Goal: Task Accomplishment & Management: Complete application form

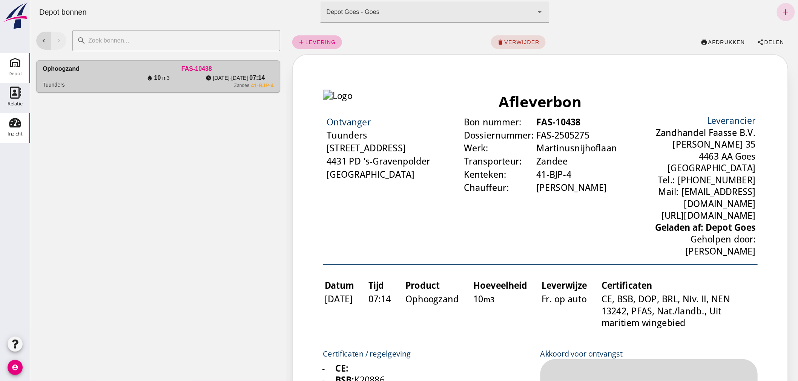
click at [8, 123] on div "Inzicht" at bounding box center [15, 123] width 18 height 12
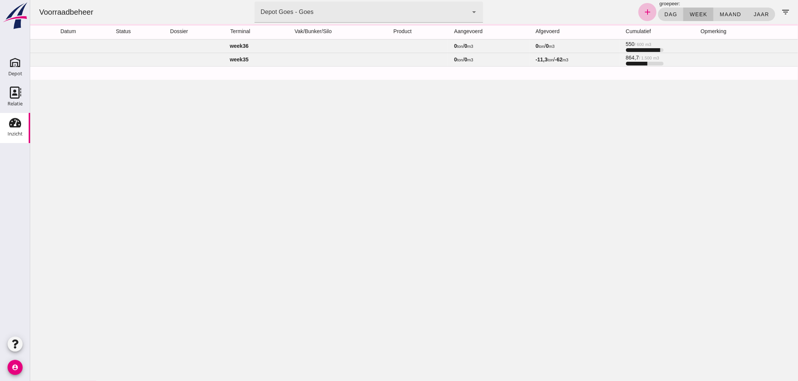
click at [325, 46] on td "week 36" at bounding box center [239, 46] width 418 height 14
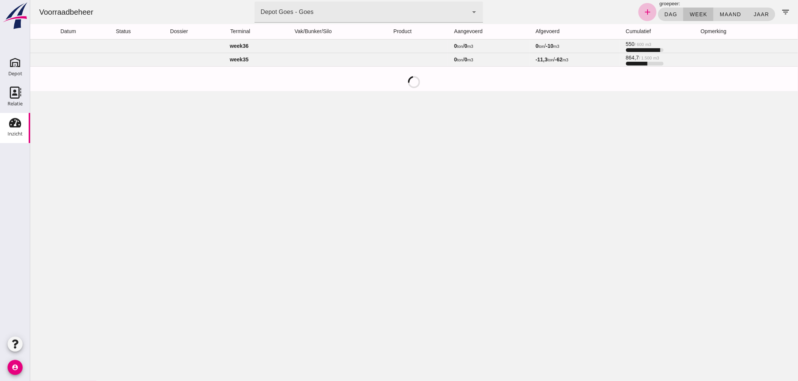
click at [283, 43] on td "week 36" at bounding box center [239, 46] width 418 height 14
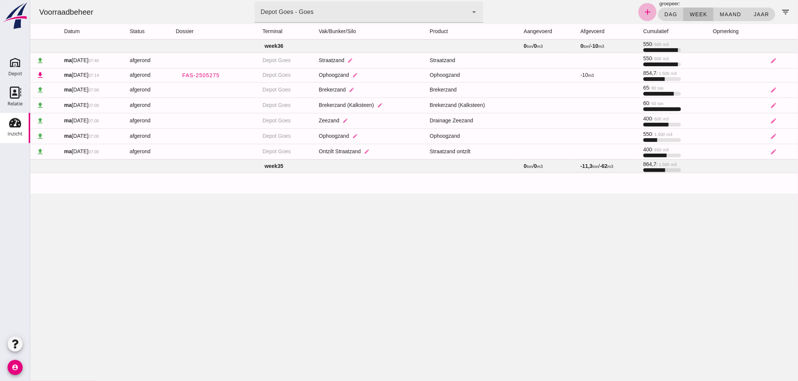
click at [643, 9] on icon "add" at bounding box center [646, 12] width 9 height 9
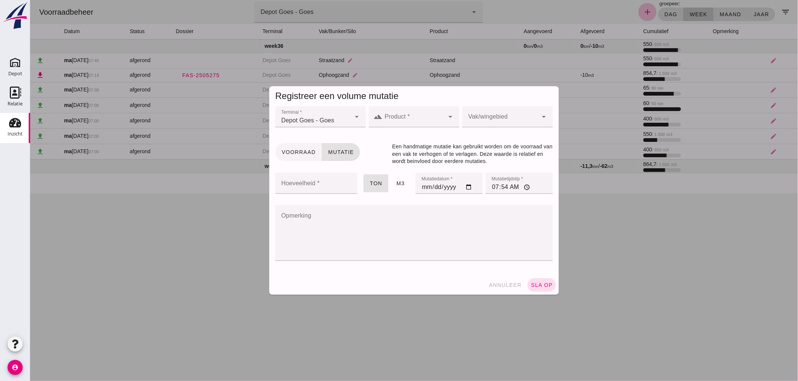
click span "Voorraad"
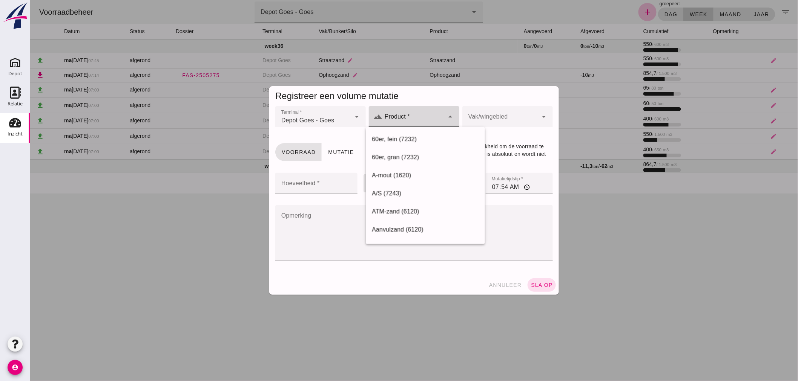
click icon "arrow_drop_down"
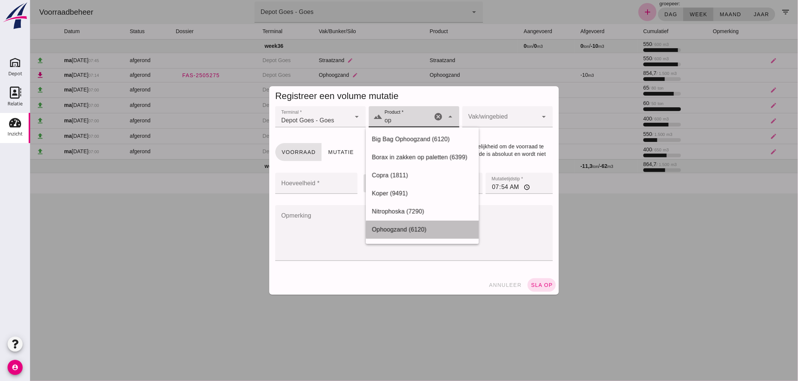
click at [409, 227] on div "Ophoogzand (6120)" at bounding box center [421, 229] width 101 height 9
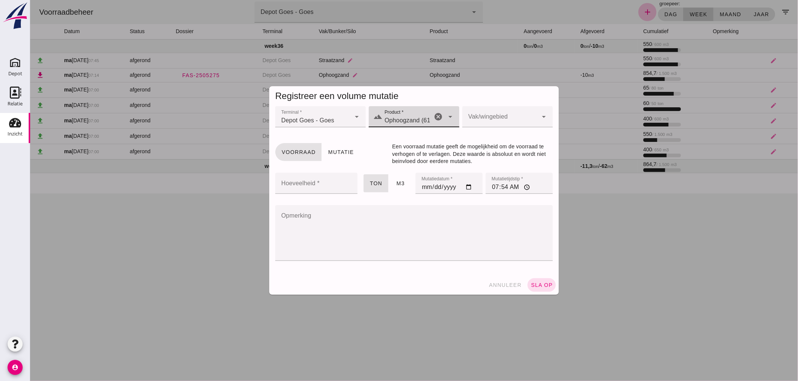
type input "Ophoogzand (6120)"
click div
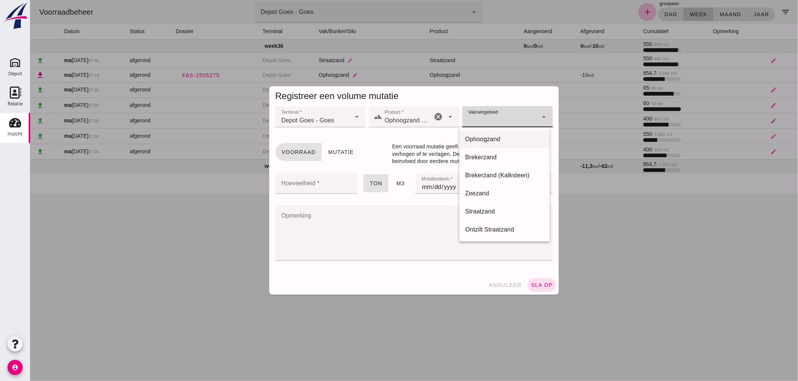
click at [501, 139] on div "Ophoogzand" at bounding box center [504, 139] width 78 height 9
type input "38"
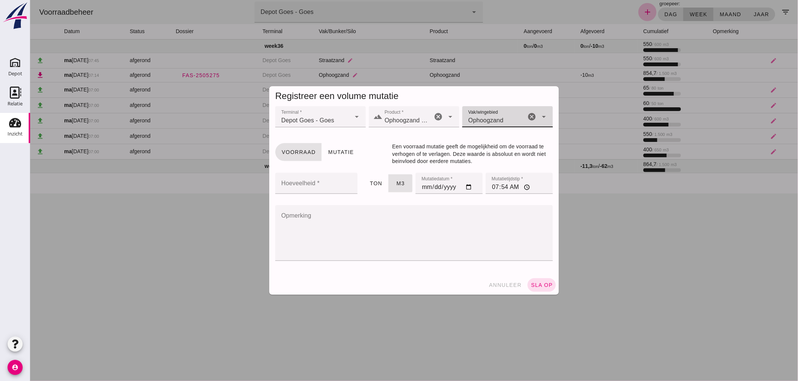
click input "Hoeveelheid *"
type input "600"
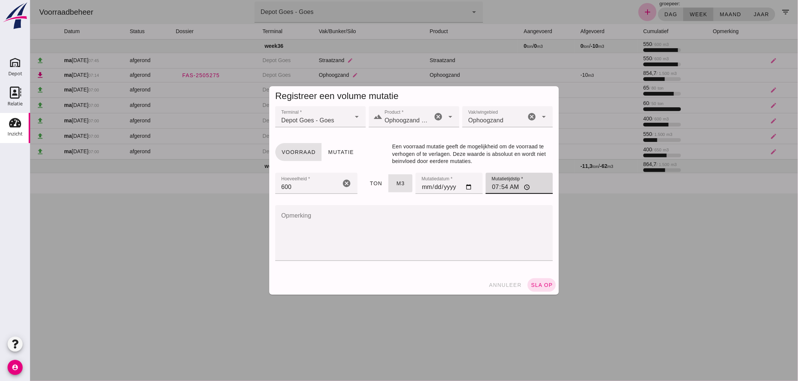
click input "07:54"
type input "07:00"
click span "sla op"
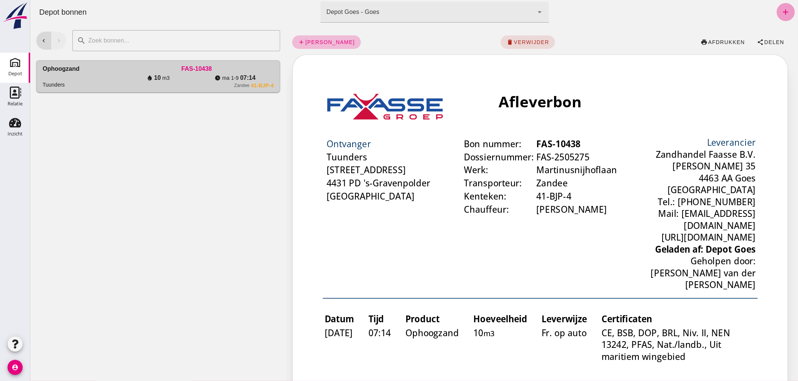
click at [781, 9] on icon "add" at bounding box center [785, 12] width 9 height 9
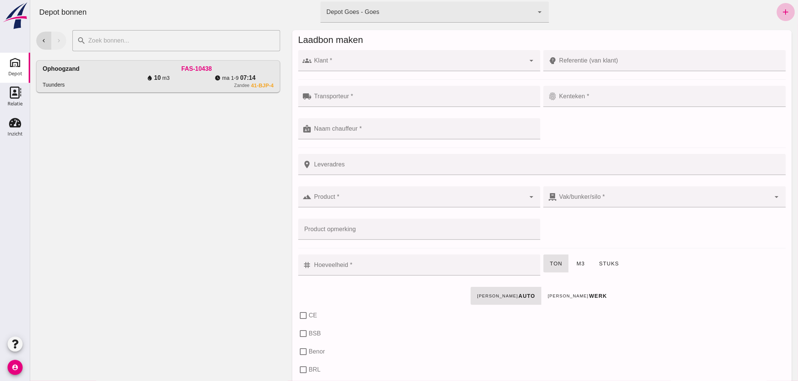
click input "Transporteur *"
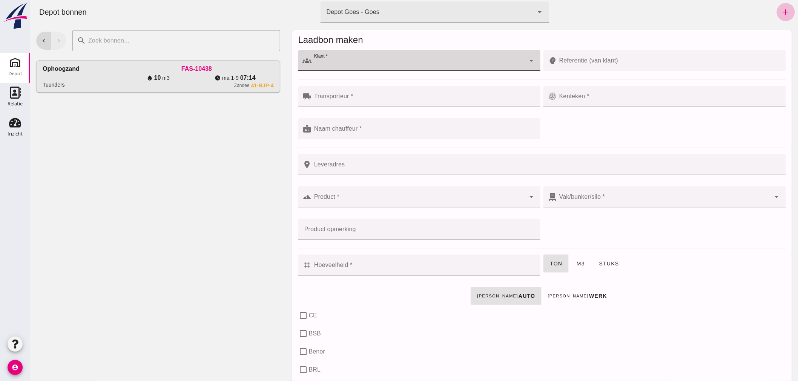
click div
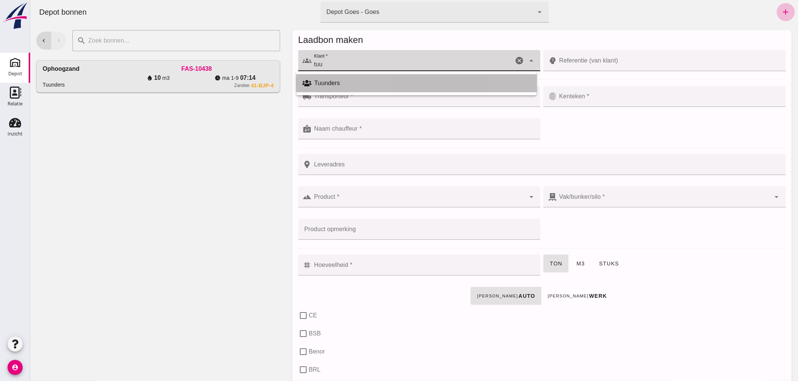
click at [340, 82] on div "Tuunders" at bounding box center [422, 83] width 216 height 9
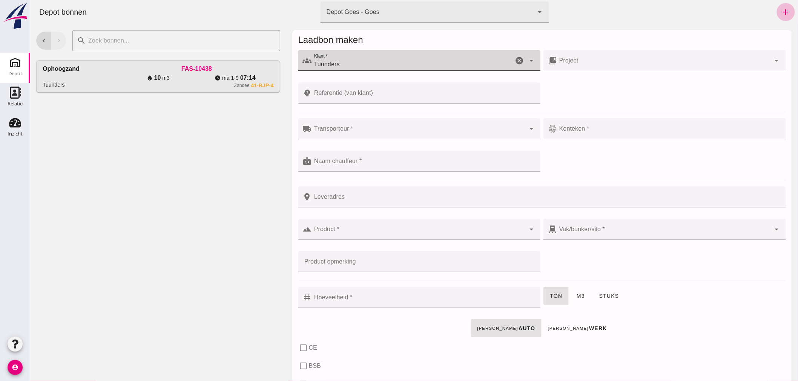
type input "Tuunders"
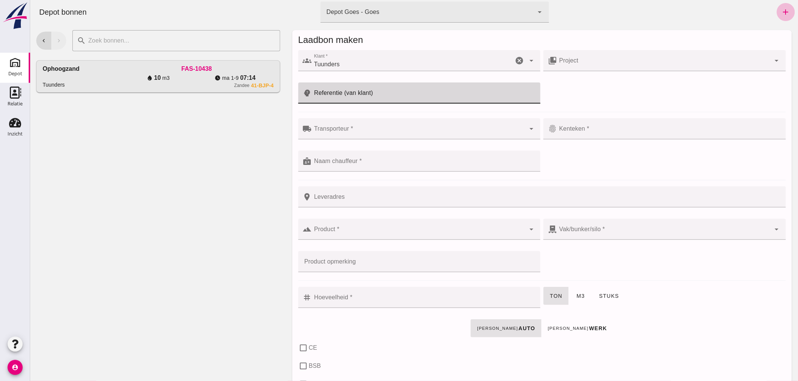
click input "Referentie (van klant)"
type input "Terdoestwei"
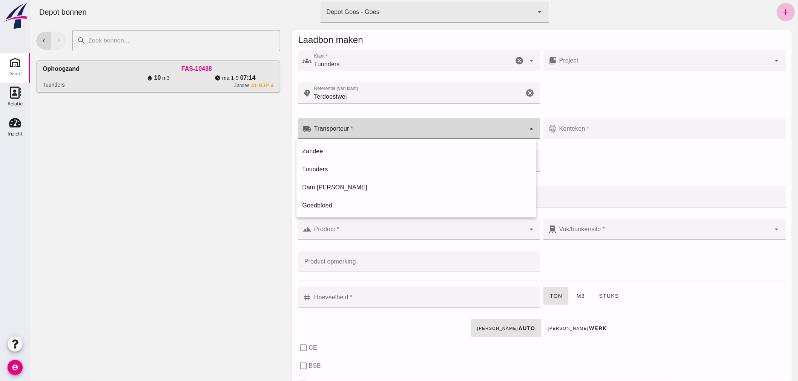
click div
click at [332, 150] on div "Zandee" at bounding box center [416, 151] width 228 height 9
type input "Zandee"
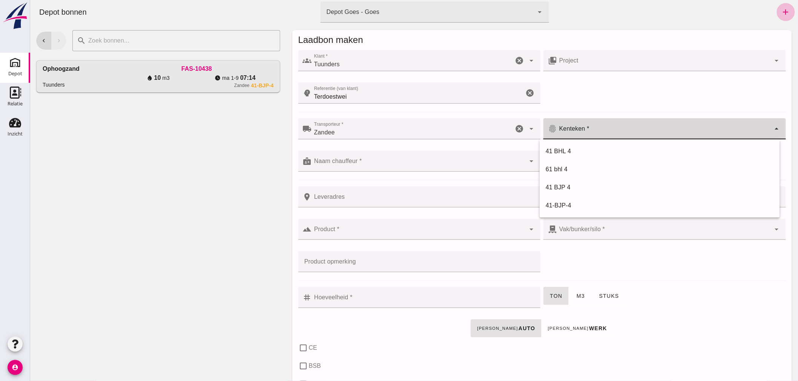
click input "Kenteken *"
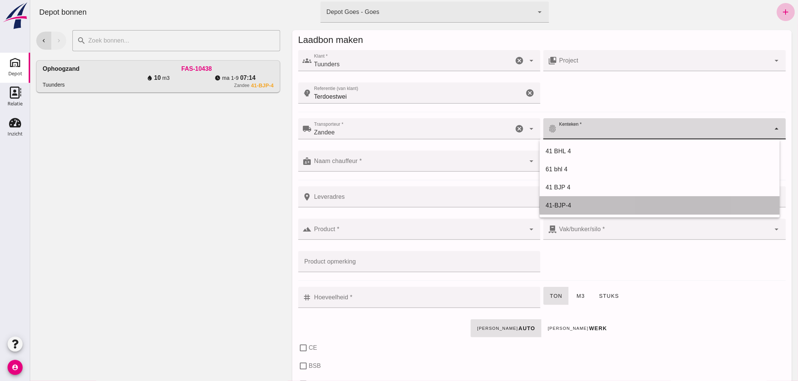
click at [562, 204] on div "41-BJP-4" at bounding box center [659, 205] width 228 height 9
type input "41-BJP-4"
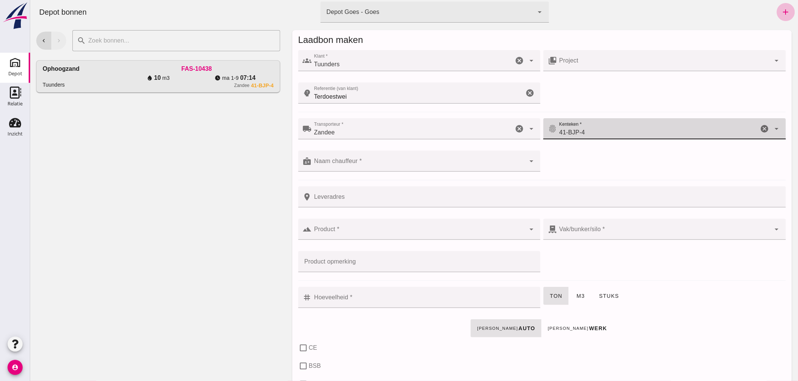
click input "Naam chauffeur *"
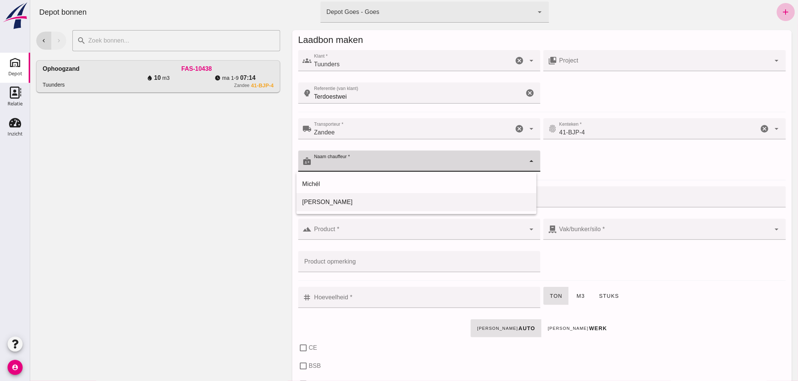
click at [355, 203] on div "[PERSON_NAME]" at bounding box center [416, 202] width 228 height 9
type input "[PERSON_NAME]"
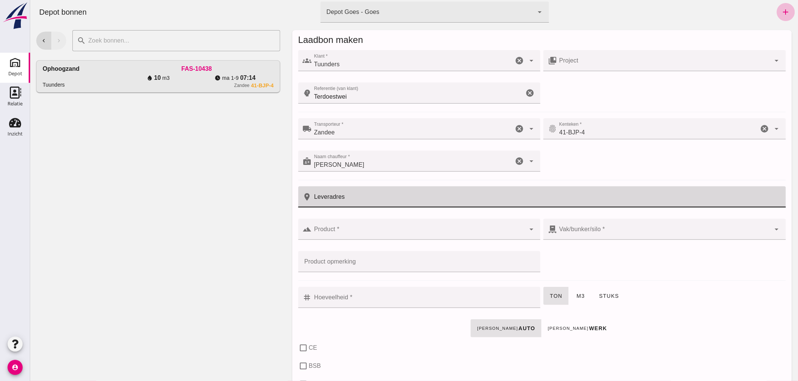
click input "Leveradres"
type input "Goes"
click input "Product *"
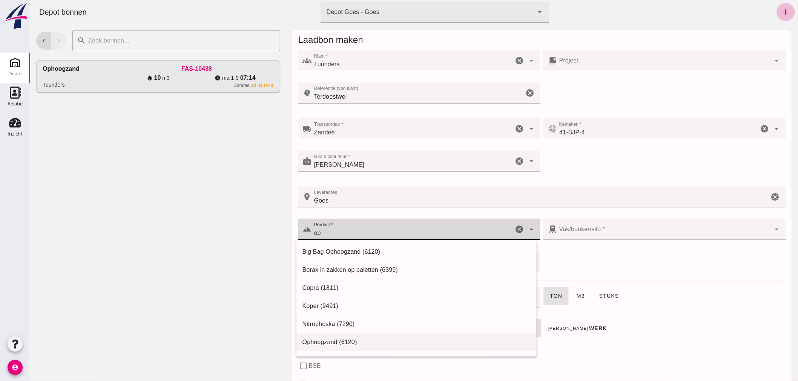
click at [330, 338] on div "Ophoogzand (6120)" at bounding box center [416, 342] width 228 height 9
type input "Ophoogzand (6120)"
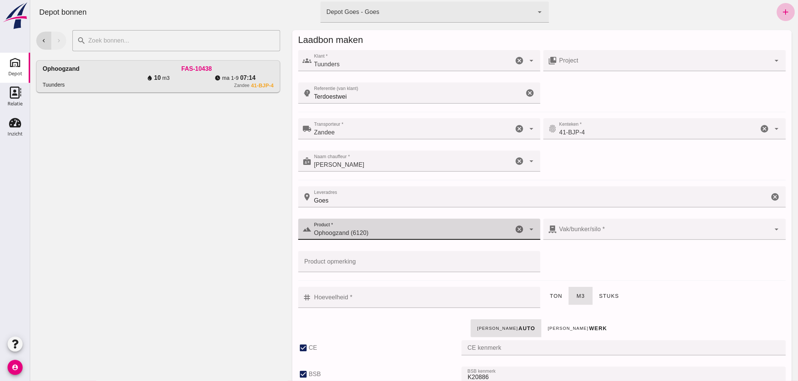
checkbox input "true"
type input "40"
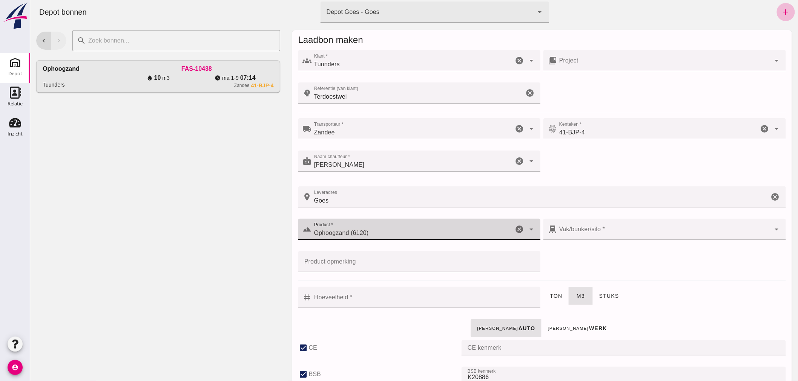
checkbox input "true"
type input "38"
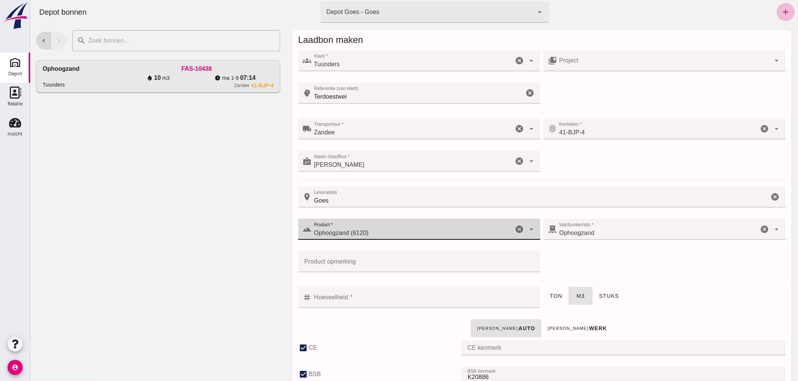
type input "Ophoogzand (6120)"
click input "Hoeveelheid *"
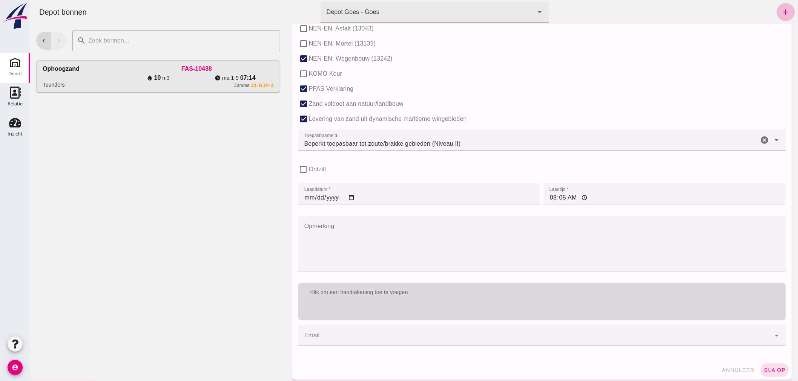
scroll to position [463, 0]
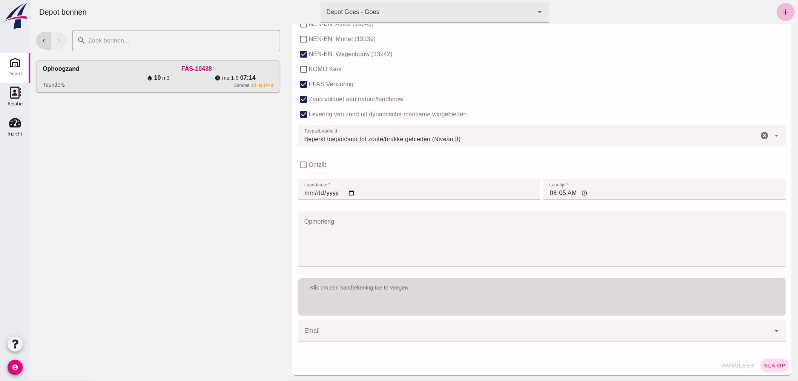
type input "15"
click div "Klik om een handtekening toe te voegen"
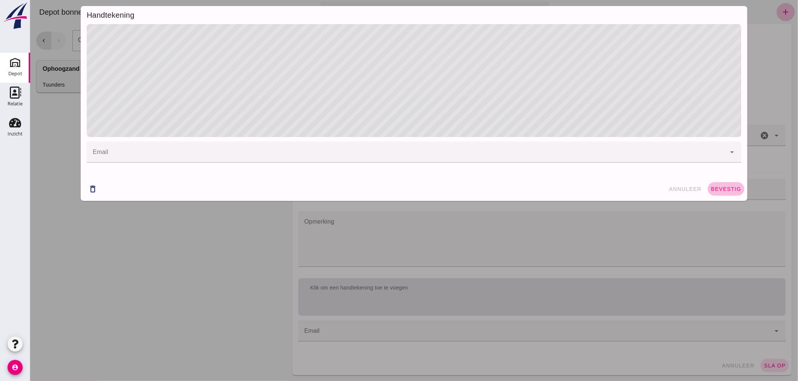
drag, startPoint x: 728, startPoint y: 188, endPoint x: 734, endPoint y: 208, distance: 21.2
click span "bevestig"
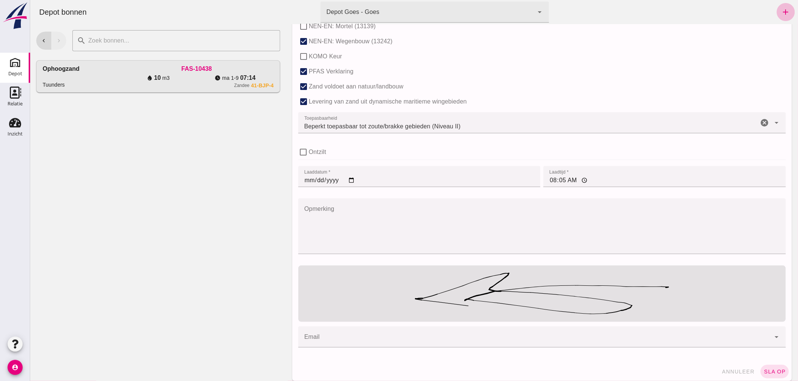
scroll to position [482, 0]
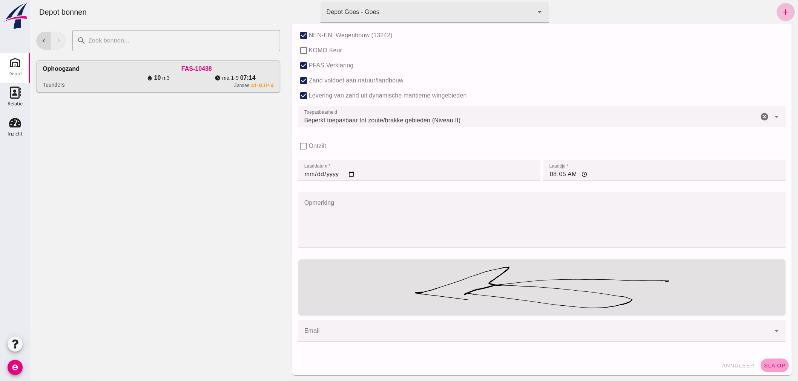
click span "sla op"
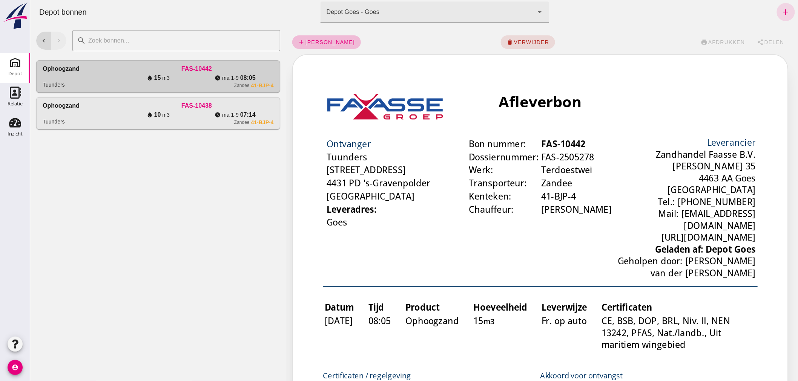
scroll to position [0, 0]
click span "Delen"
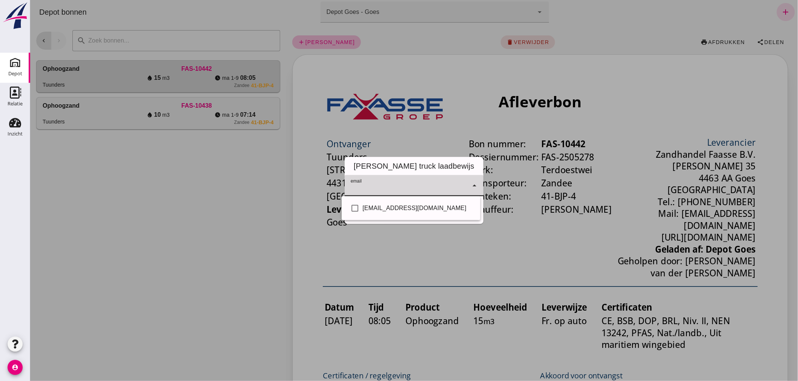
click div
click at [400, 208] on div "Info@tuunders.nl" at bounding box center [418, 208] width 112 height 9
checkbox input "true"
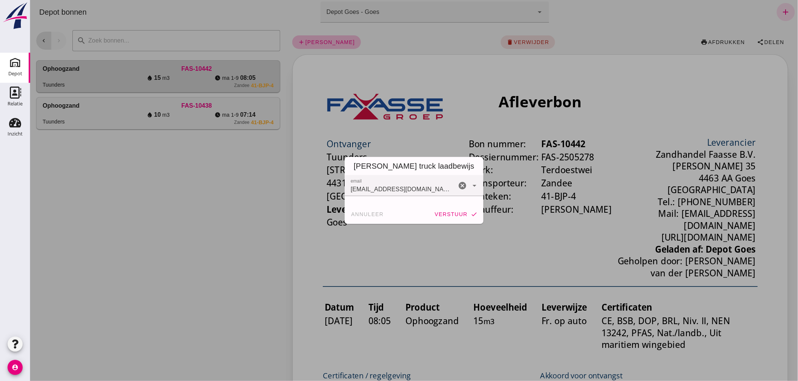
click at [405, 239] on div at bounding box center [413, 190] width 767 height 381
click span "verstuur"
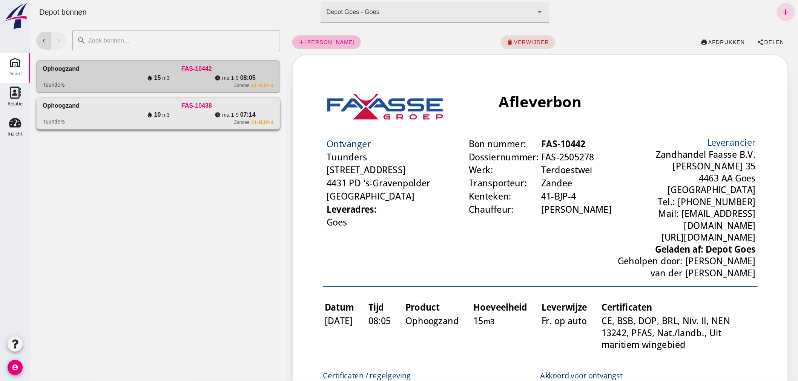
click at [130, 113] on div "water_drop 10 m3" at bounding box center [157, 114] width 77 height 9
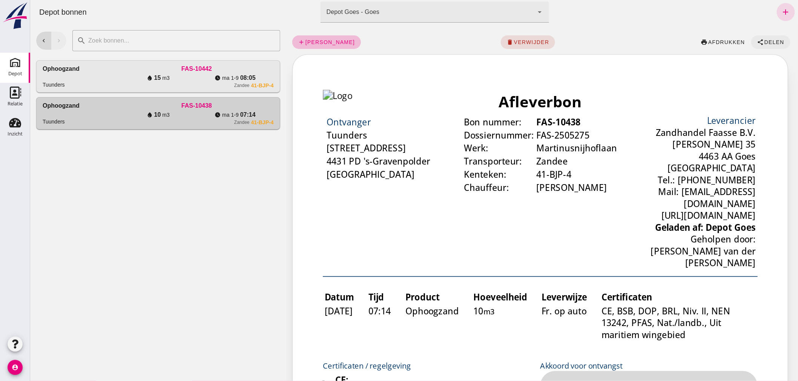
click span "Delen"
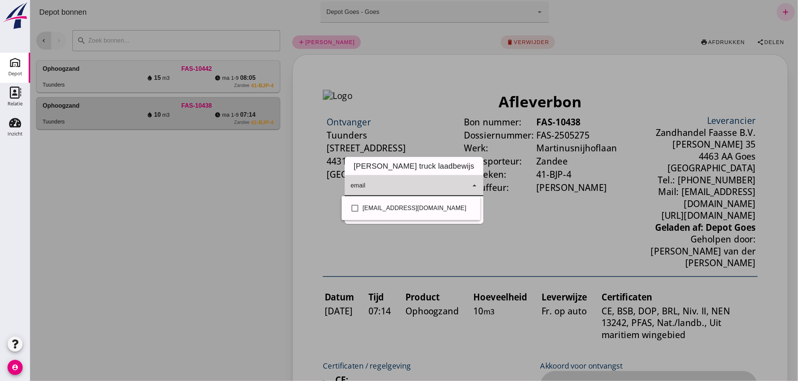
click input "email"
click at [404, 208] on div "Info@tuunders.nl" at bounding box center [418, 208] width 112 height 9
checkbox input "true"
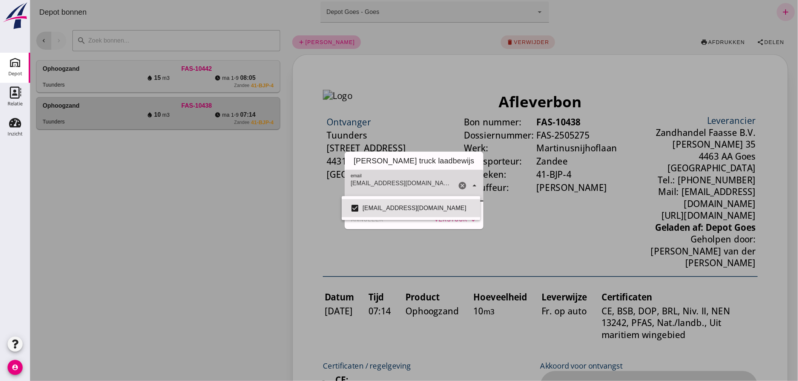
click at [415, 231] on div at bounding box center [413, 190] width 767 height 381
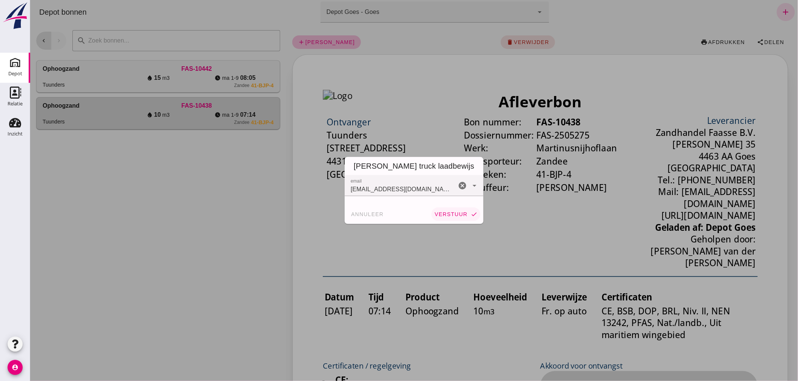
click button "verstuur check"
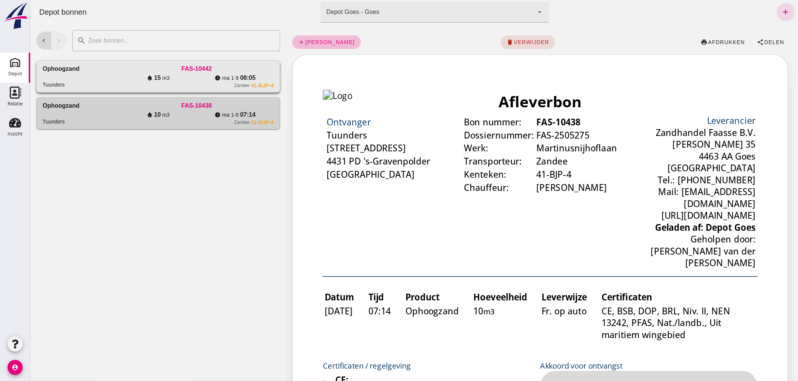
click at [119, 78] on div "water_drop 15 m3" at bounding box center [157, 78] width 77 height 9
